Goal: Feedback & Contribution: Submit feedback/report problem

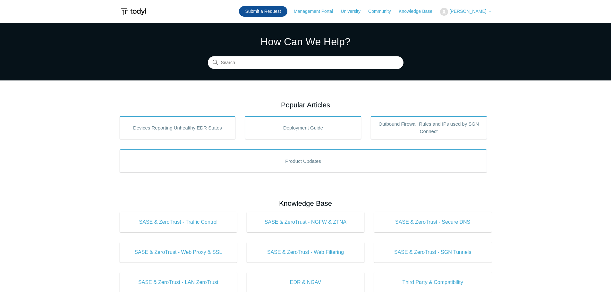
click at [288, 9] on link "Submit a Request" at bounding box center [263, 11] width 48 height 11
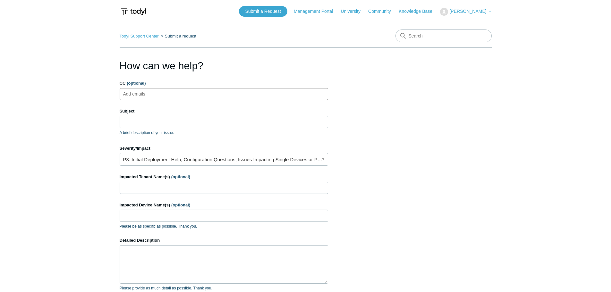
click at [173, 95] on ul "Add emails" at bounding box center [224, 94] width 209 height 12
type input "d"
click at [215, 123] on input "Subject" at bounding box center [224, 122] width 209 height 12
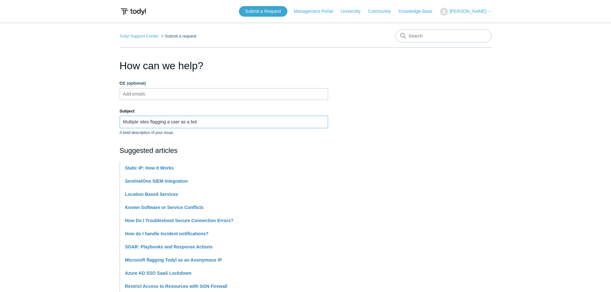
type input "Multiple sites flagging a user as a bot"
click at [383, 137] on section "How can we help? CC (optional) Add emails Subject Multiple sites flagging a use…" at bounding box center [306, 284] width 372 height 452
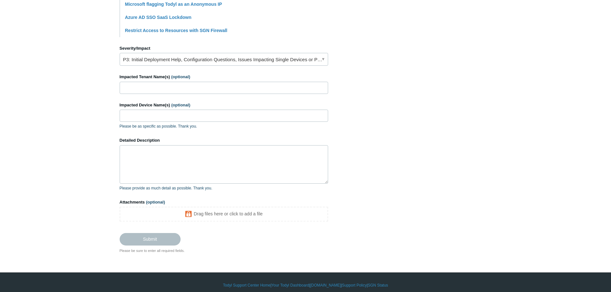
scroll to position [257, 0]
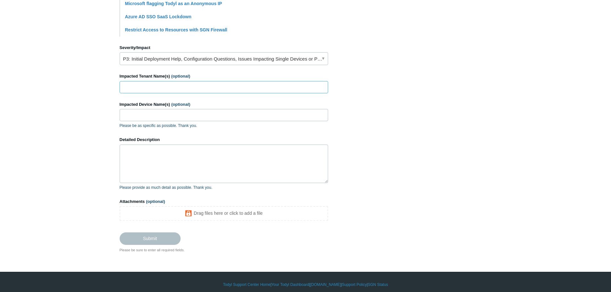
click at [184, 84] on input "Impacted Tenant Name(s) (optional)" at bounding box center [224, 87] width 209 height 12
type input "Topstep"
click at [203, 117] on input "Impacted Device Name(s) (optional)" at bounding box center [224, 115] width 209 height 12
paste input "TOP-[PERSON_NAME]"
type input "TOP-[PERSON_NAME]"
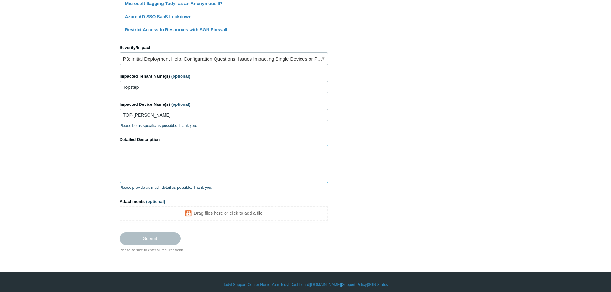
click at [208, 177] on textarea "Detailed Description" at bounding box center [224, 164] width 209 height 39
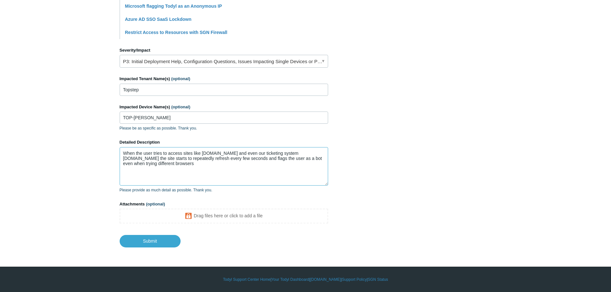
click at [174, 164] on textarea "When the user tries to access sites like [DOMAIN_NAME] and even our ticketing s…" at bounding box center [224, 166] width 209 height 39
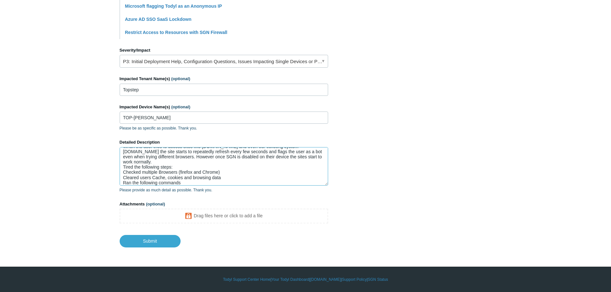
scroll to position [12, 0]
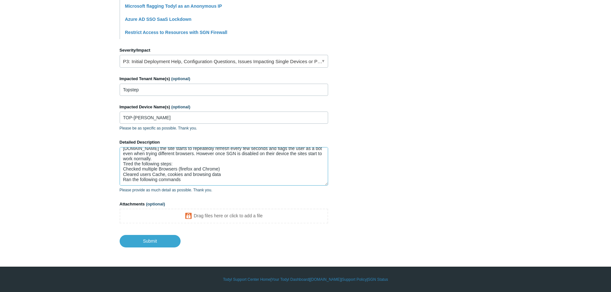
click at [209, 184] on textarea "When the user tries to access sites like [DOMAIN_NAME] and even our ticketing s…" at bounding box center [224, 166] width 209 height 39
paste textarea "netsh winsock reset netsh int ip reset ipconfig /release && ipconfig /renew ipc…"
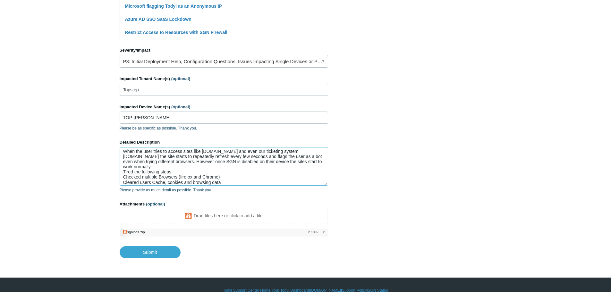
scroll to position [0, 0]
click at [174, 168] on textarea "When the user tries to access sites like [DOMAIN_NAME] and even our ticketing s…" at bounding box center [224, 166] width 209 height 39
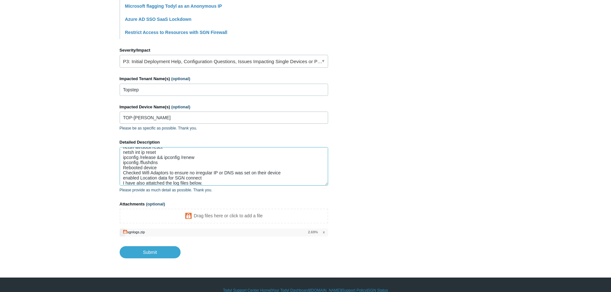
scroll to position [56, 0]
click at [160, 161] on textarea "When the user tries to access sites like [DOMAIN_NAME] and even our ticketing s…" at bounding box center [224, 166] width 209 height 39
click at [186, 171] on textarea "When the user tries to access sites like [DOMAIN_NAME] and even our ticketing s…" at bounding box center [224, 166] width 209 height 39
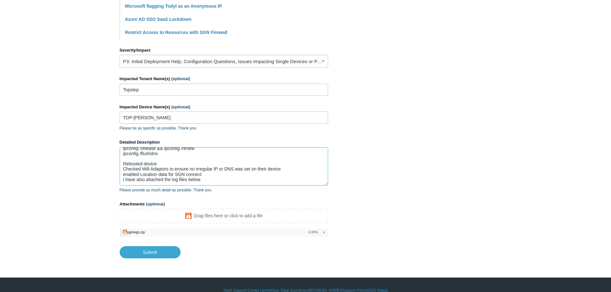
click at [211, 175] on textarea "When the user tries to access sites like [DOMAIN_NAME] and even our ticketing s…" at bounding box center [224, 166] width 209 height 39
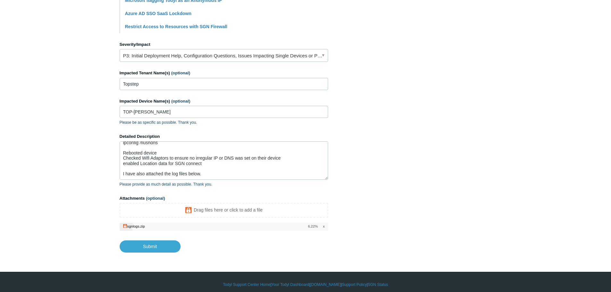
scroll to position [265, 0]
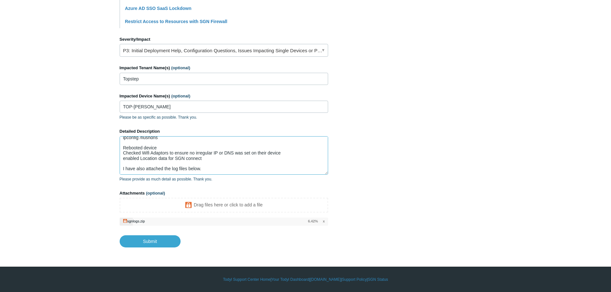
click at [171, 172] on textarea "When the user tries to access sites like [DOMAIN_NAME] and even our ticketing s…" at bounding box center [224, 155] width 209 height 39
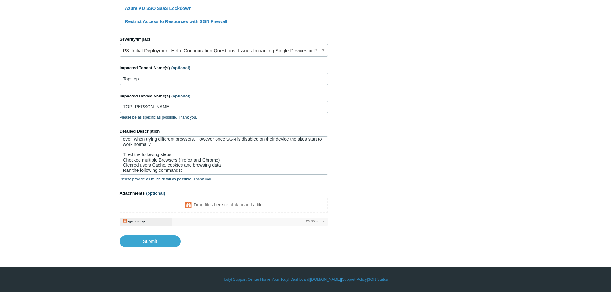
scroll to position [0, 0]
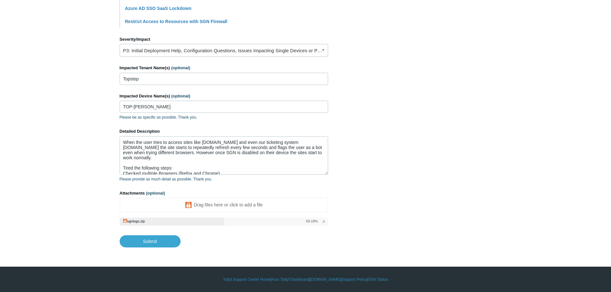
drag, startPoint x: 472, startPoint y: 152, endPoint x: 443, endPoint y: 147, distance: 29.6
click at [472, 152] on section "How can we help? CC (optional) Add emails Subject Multiple sites flagging a use…" at bounding box center [306, 20] width 372 height 455
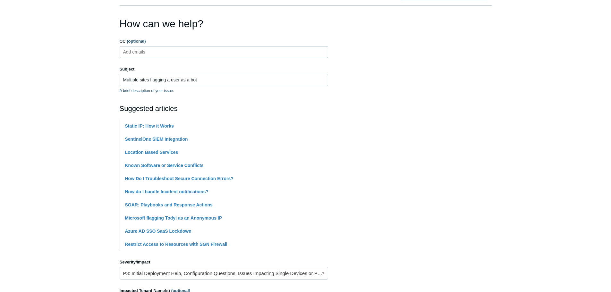
scroll to position [225, 0]
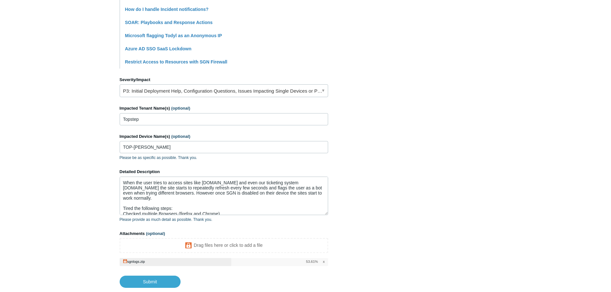
click at [432, 135] on section "How can we help? CC (optional) Add emails Subject Multiple sites flagging a use…" at bounding box center [306, 60] width 372 height 455
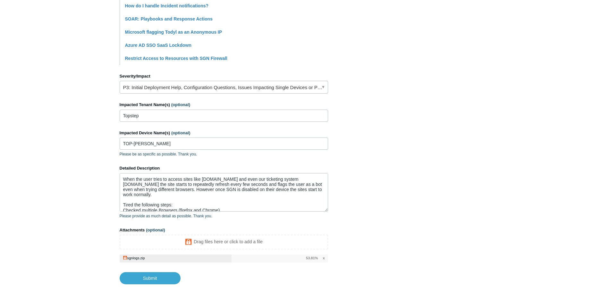
scroll to position [265, 0]
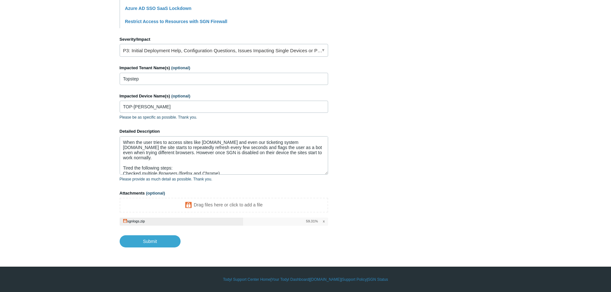
click at [481, 175] on section "How can we help? CC (optional) Add emails Subject Multiple sites flagging a use…" at bounding box center [306, 20] width 372 height 455
click at [489, 171] on section "How can we help? CC (optional) Add emails Subject Multiple sites flagging a use…" at bounding box center [306, 20] width 372 height 455
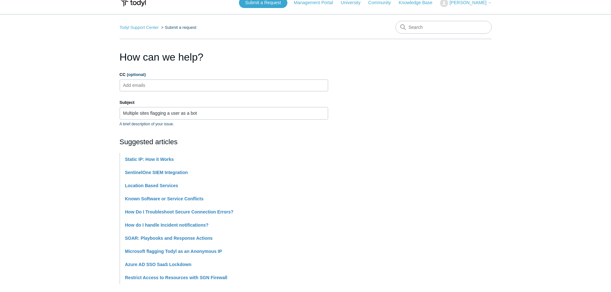
scroll to position [8, 0]
click at [430, 164] on section "How can we help? CC (optional) Add emails Subject Multiple sites flagging a use…" at bounding box center [306, 277] width 372 height 455
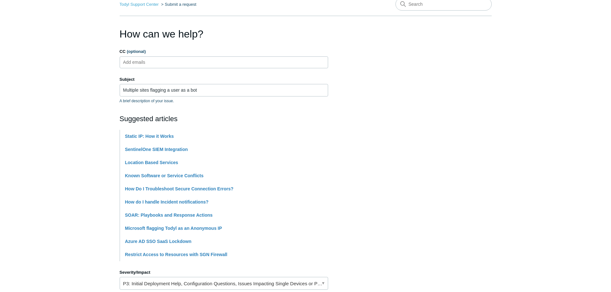
scroll to position [32, 0]
click at [304, 61] on ul "Add emails" at bounding box center [224, 62] width 209 height 12
click at [394, 61] on section "How can we help? CC (optional) Add emails Subject Multiple sites flagging a use…" at bounding box center [306, 253] width 372 height 455
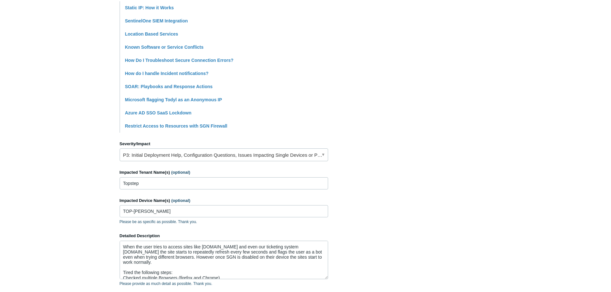
scroll to position [265, 0]
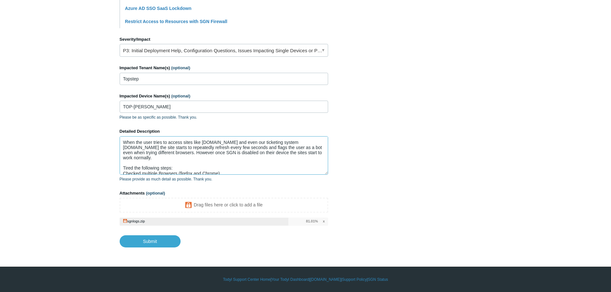
click at [178, 148] on textarea "When the user tries to access sites like [DOMAIN_NAME] and even our ticketing s…" at bounding box center [224, 155] width 209 height 39
click at [423, 105] on section "How can we help? CC (optional) Add emails Subject Multiple sites flagging a use…" at bounding box center [306, 20] width 372 height 455
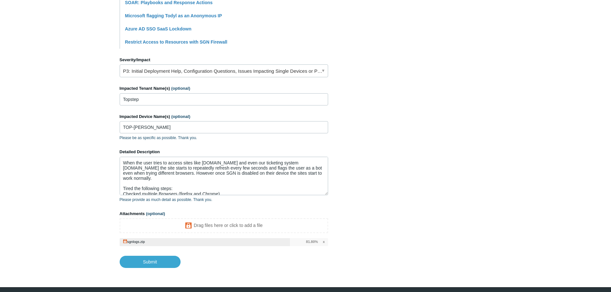
scroll to position [233, 0]
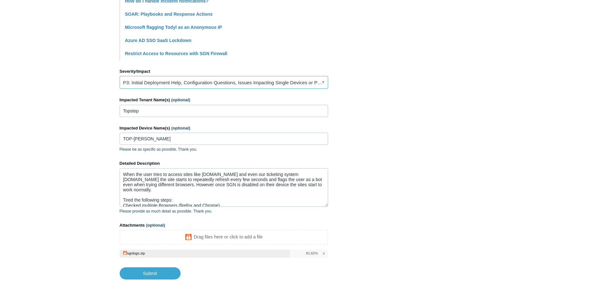
click at [275, 86] on link "P3: Initial Deployment Help, Configuration Questions, Issues Impacting Single D…" at bounding box center [224, 82] width 209 height 13
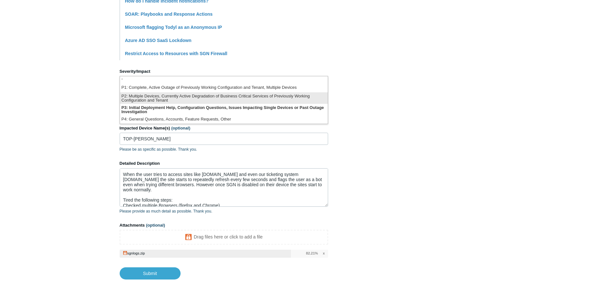
scroll to position [2, 0]
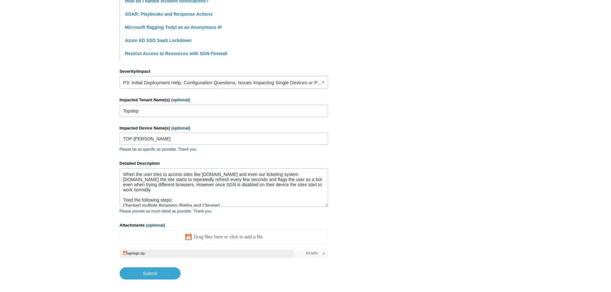
click at [434, 80] on section "How can we help? CC (optional) Add emails Subject Multiple sites flagging a use…" at bounding box center [306, 52] width 372 height 455
click at [148, 276] on input "Submit" at bounding box center [150, 274] width 61 height 13
type textarea "When the user tries to access sites like [DOMAIN_NAME] and even our ticketing s…"
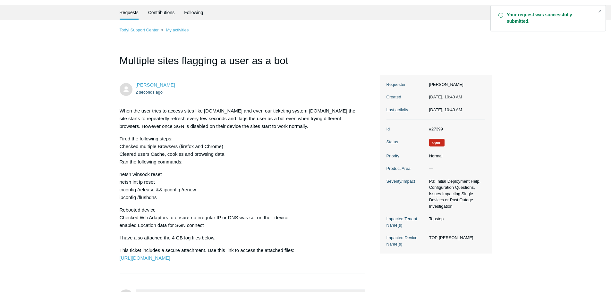
scroll to position [32, 0]
